Goal: Check status

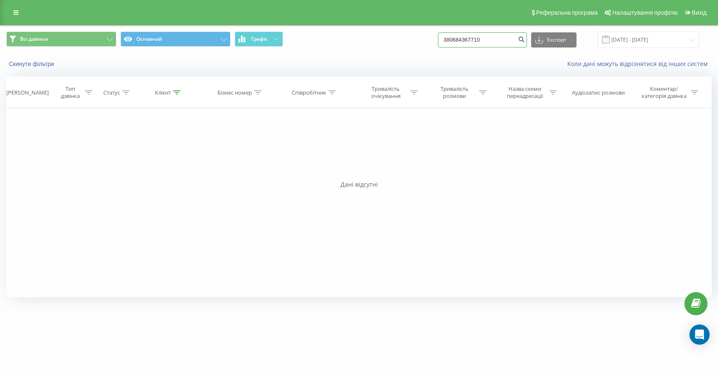
click at [518, 44] on input "380684367710" at bounding box center [482, 39] width 89 height 15
paste input "9611001"
type input "380961100110"
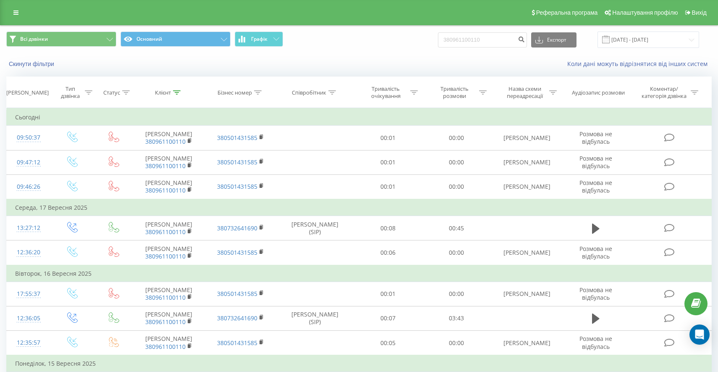
click at [422, 42] on div "Всі дзвінки Основний Графік 380961100110 Експорт .csv .xls .xlsx [DATE] - [DATE]" at bounding box center [358, 39] width 705 height 16
